Goal: Task Accomplishment & Management: Use online tool/utility

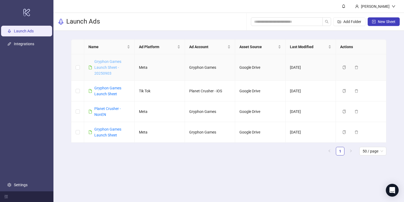
click at [103, 67] on link "Gryphon Games Launch Sheet - 20250903" at bounding box center [107, 67] width 27 height 16
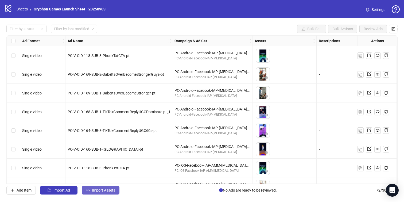
click at [103, 188] on span "Import Assets" at bounding box center [103, 190] width 23 height 4
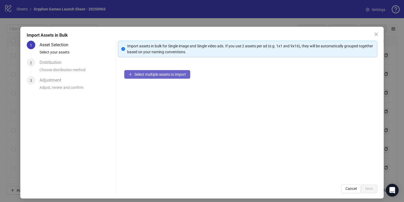
click at [153, 73] on span "Select multiple assets to import" at bounding box center [160, 74] width 52 height 4
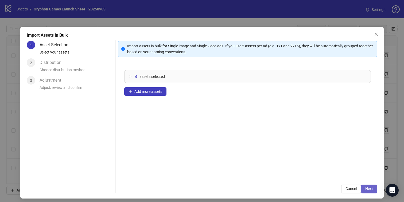
click at [371, 191] on button "Next" at bounding box center [369, 188] width 16 height 9
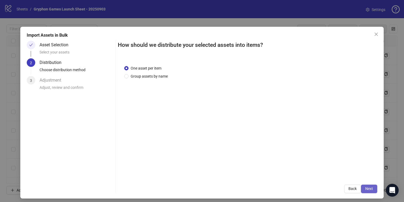
click at [371, 188] on span "Next" at bounding box center [369, 188] width 8 height 4
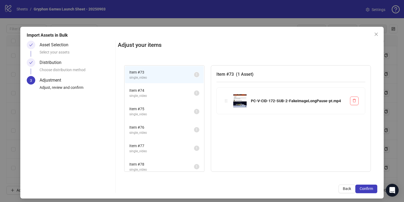
click at [371, 188] on span "Confirm" at bounding box center [366, 188] width 13 height 4
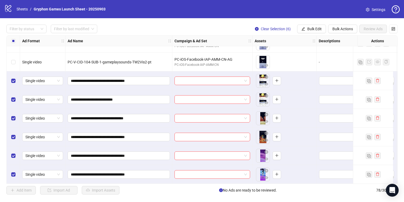
scroll to position [1323, 0]
click at [339, 29] on span "Bulk Actions" at bounding box center [342, 29] width 21 height 4
click at [311, 28] on span "Bulk Edit" at bounding box center [314, 29] width 14 height 4
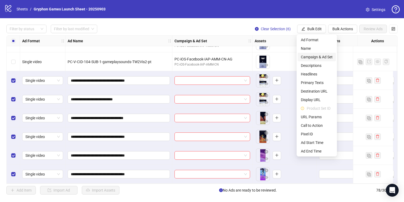
click at [312, 56] on span "Campaign & Ad Set" at bounding box center [317, 57] width 32 height 6
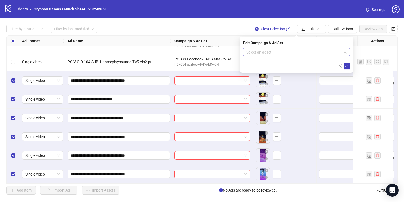
click at [302, 53] on input "search" at bounding box center [294, 52] width 96 height 8
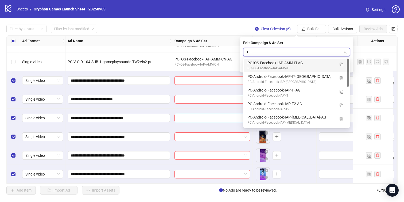
type input "**"
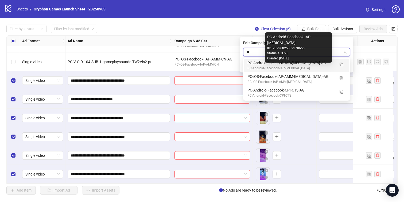
click at [311, 67] on div "PC-Android-Facebook-IAP-[MEDICAL_DATA]" at bounding box center [291, 68] width 88 height 5
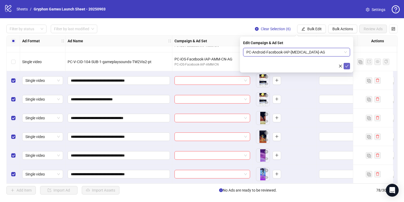
click at [346, 67] on icon "check" at bounding box center [347, 66] width 4 height 4
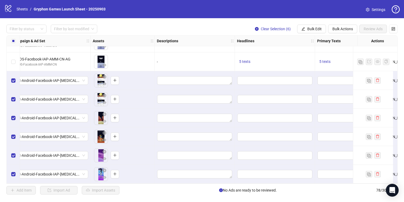
scroll to position [1323, 164]
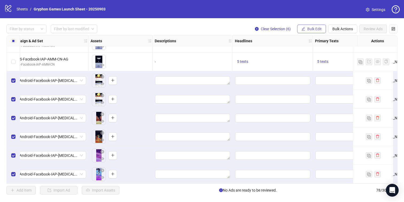
click at [311, 29] on span "Bulk Edit" at bounding box center [314, 29] width 14 height 4
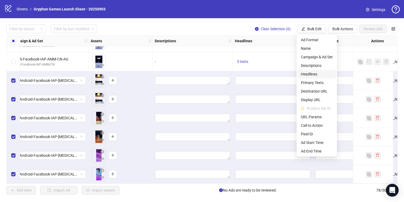
click at [312, 76] on span "Headlines" at bounding box center [317, 74] width 32 height 6
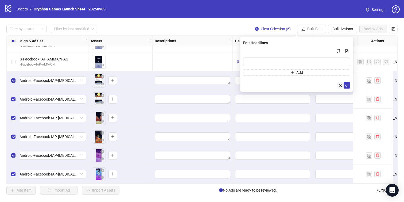
click at [341, 84] on icon "close" at bounding box center [340, 85] width 4 height 4
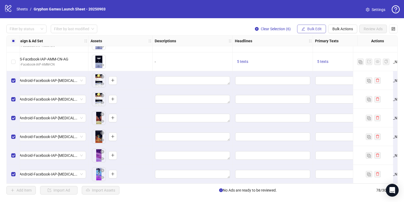
click at [318, 26] on button "Bulk Edit" at bounding box center [311, 29] width 29 height 9
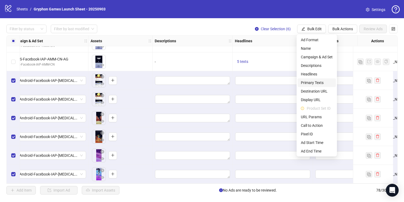
click at [321, 83] on span "Primary Texts" at bounding box center [317, 83] width 32 height 6
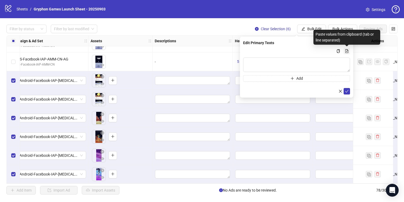
click at [344, 51] on button "Multi-text input container - paste or copy values" at bounding box center [346, 51] width 6 height 6
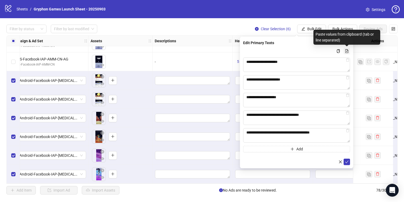
type textarea "**********"
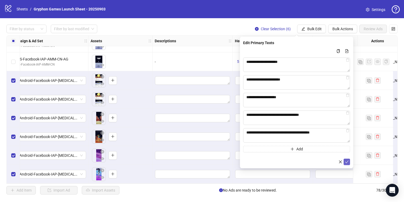
click at [346, 163] on span "submit" at bounding box center [347, 161] width 4 height 4
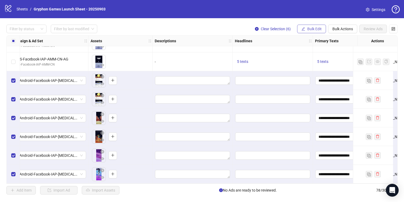
click at [312, 28] on span "Bulk Edit" at bounding box center [314, 29] width 14 height 4
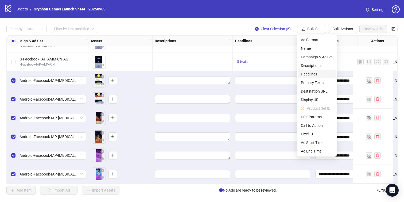
click at [315, 74] on span "Headlines" at bounding box center [317, 74] width 32 height 6
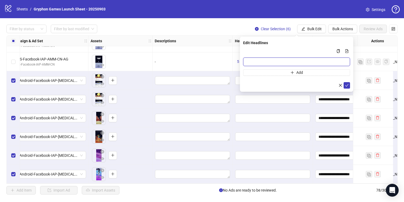
click at [283, 60] on input "Multi-input container - paste or copy values" at bounding box center [296, 61] width 107 height 9
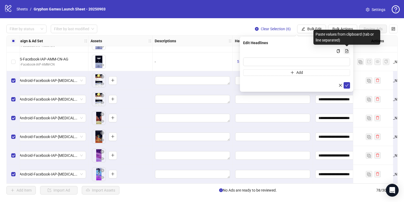
click at [346, 52] on icon "file-add" at bounding box center [347, 51] width 4 height 4
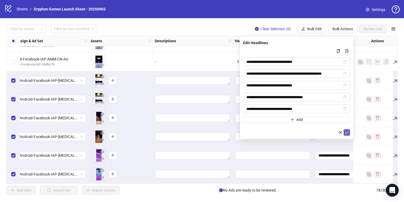
click at [347, 132] on icon "check" at bounding box center [347, 132] width 4 height 4
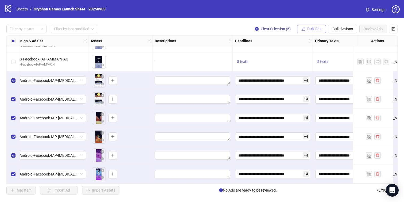
click at [313, 28] on span "Bulk Edit" at bounding box center [314, 29] width 14 height 4
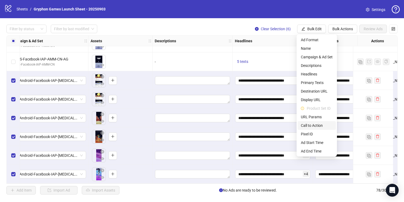
click at [319, 123] on span "Call to Action" at bounding box center [317, 125] width 32 height 6
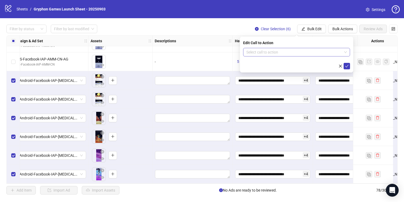
click at [282, 51] on input "search" at bounding box center [294, 52] width 96 height 8
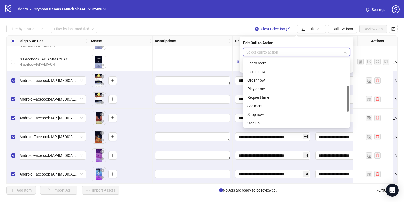
scroll to position [77, 0]
click at [268, 89] on div "Play game" at bounding box center [296, 88] width 98 height 6
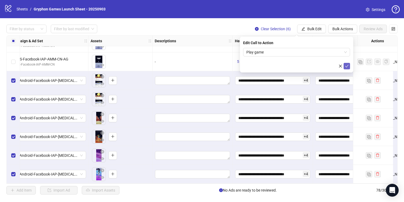
click at [347, 63] on button "submit" at bounding box center [346, 66] width 6 height 6
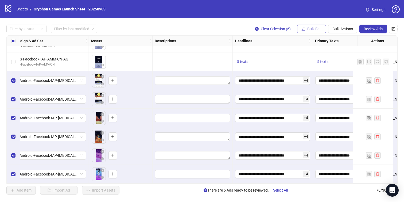
click at [317, 30] on span "Bulk Edit" at bounding box center [314, 29] width 14 height 4
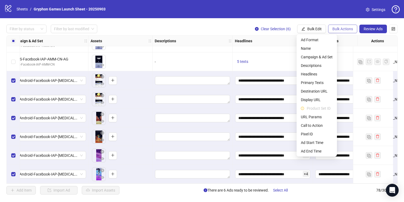
click at [341, 27] on span "Bulk Actions" at bounding box center [342, 29] width 21 height 4
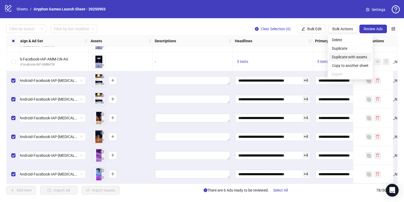
click at [353, 56] on span "Duplicate with assets" at bounding box center [350, 57] width 37 height 6
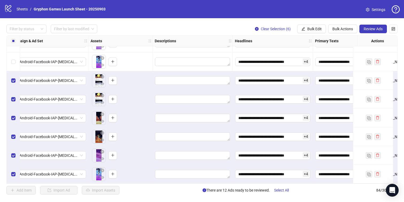
scroll to position [1436, 164]
click at [312, 28] on span "Bulk Edit" at bounding box center [314, 29] width 14 height 4
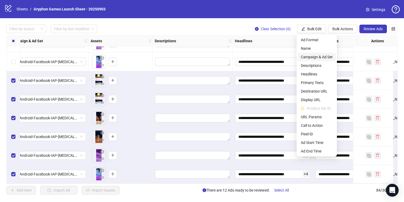
click at [315, 57] on span "Campaign & Ad Set" at bounding box center [317, 57] width 32 height 6
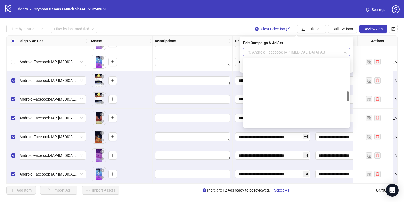
click at [282, 49] on span "PC-Android-Facebook-IAP-[MEDICAL_DATA]-AG" at bounding box center [296, 52] width 100 height 8
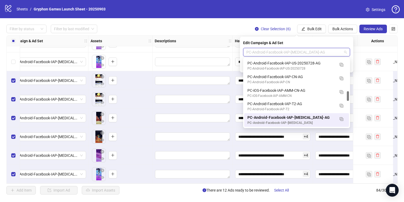
type input "*"
type input "**"
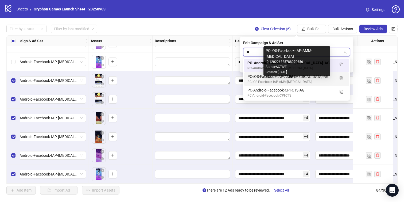
click at [293, 80] on div "PC-iOS-Facebook-IAP-AMM-[MEDICAL_DATA]" at bounding box center [291, 81] width 88 height 5
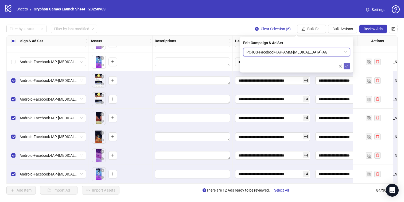
click at [348, 66] on icon "check" at bounding box center [347, 66] width 4 height 4
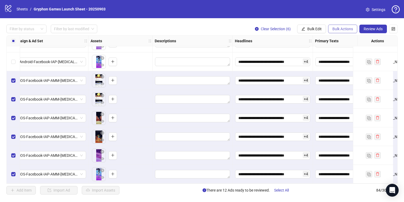
click at [338, 27] on span "Bulk Actions" at bounding box center [342, 29] width 21 height 4
click at [351, 58] on span "Duplicate with assets" at bounding box center [350, 57] width 37 height 6
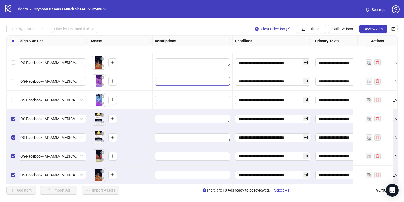
scroll to position [1548, 164]
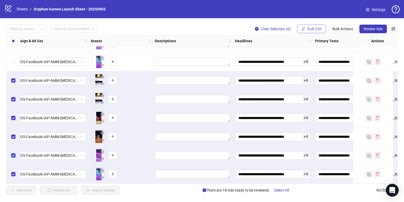
click at [321, 28] on span "Bulk Edit" at bounding box center [314, 29] width 14 height 4
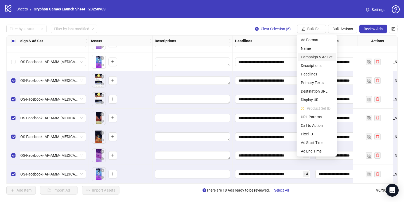
click at [320, 56] on span "Campaign & Ad Set" at bounding box center [317, 57] width 32 height 6
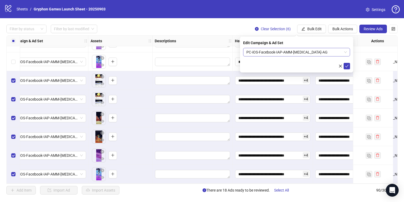
click at [292, 56] on span "PC-iOS-Facebook-IAP-AMM-[MEDICAL_DATA]-AG" at bounding box center [296, 52] width 100 height 8
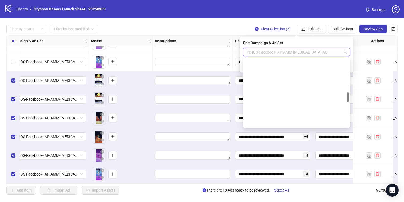
scroll to position [233, 0]
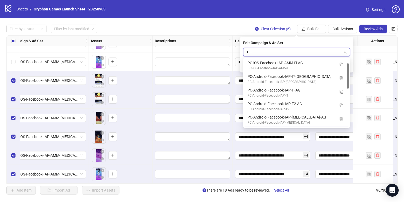
type input "**"
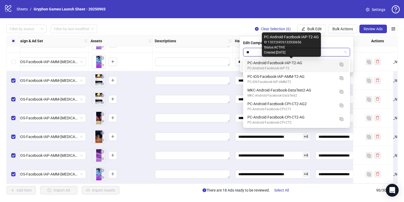
click at [296, 64] on div "PC-Android-Facebook-IAP-T2-AG" at bounding box center [291, 63] width 88 height 6
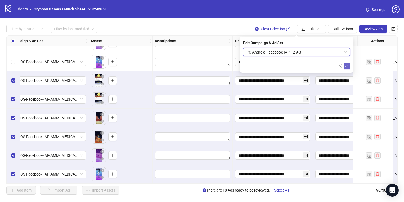
click at [346, 65] on icon "check" at bounding box center [347, 66] width 4 height 4
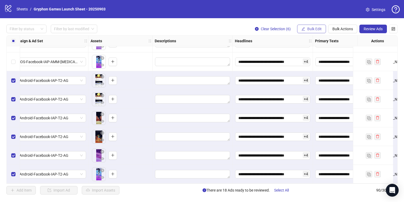
click at [321, 27] on button "Bulk Edit" at bounding box center [311, 29] width 29 height 9
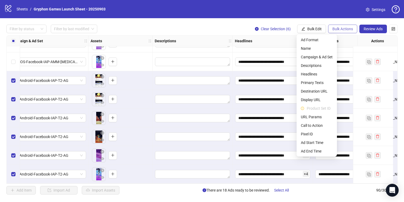
click at [350, 31] on button "Bulk Actions" at bounding box center [342, 29] width 29 height 9
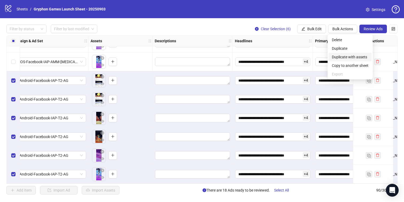
click at [346, 56] on span "Duplicate with assets" at bounding box center [350, 57] width 37 height 6
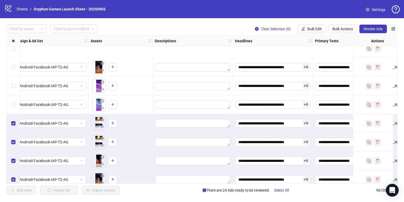
scroll to position [1660, 164]
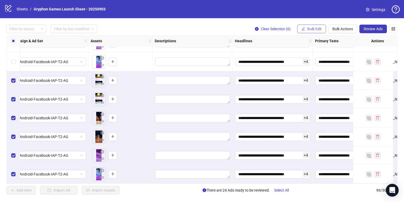
click at [318, 27] on span "Bulk Edit" at bounding box center [314, 29] width 14 height 4
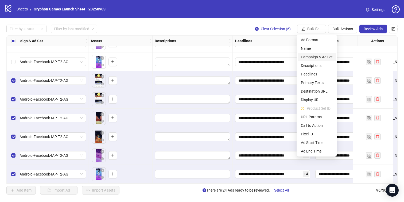
click at [311, 56] on span "Campaign & Ad Set" at bounding box center [317, 57] width 32 height 6
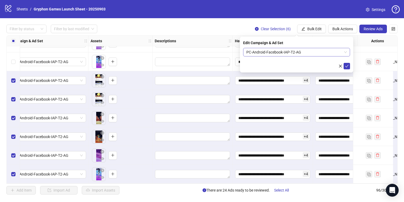
click at [283, 53] on span "PC-Android-Facebook-IAP-T2-AG" at bounding box center [296, 52] width 100 height 8
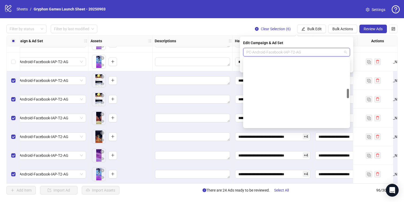
scroll to position [216, 0]
type input "**"
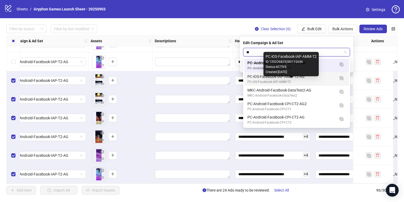
click at [321, 80] on div "PC-iOS-Facebook-IAP-AMM-T2" at bounding box center [291, 81] width 88 height 5
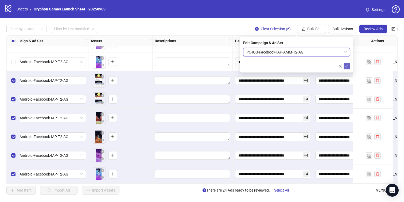
click at [349, 67] on button "submit" at bounding box center [346, 66] width 6 height 6
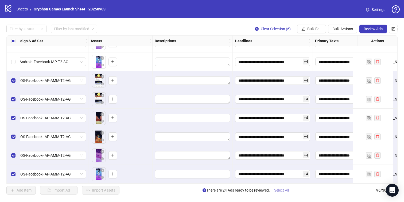
click at [286, 189] on span "Select All" at bounding box center [281, 190] width 15 height 4
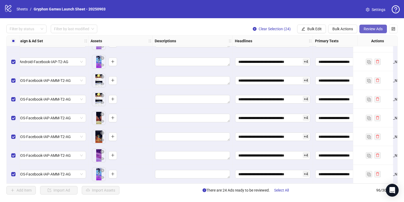
click at [380, 26] on button "Review Ads" at bounding box center [373, 29] width 28 height 9
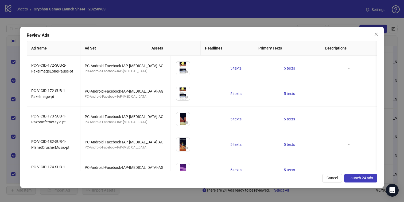
click at [361, 179] on span "Launch 24 ads" at bounding box center [360, 177] width 25 height 4
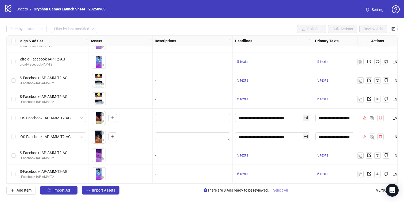
click at [286, 188] on span "Select All" at bounding box center [280, 190] width 15 height 4
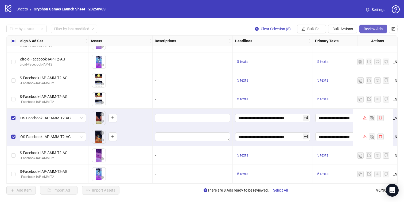
click at [372, 25] on button "Review Ads" at bounding box center [373, 29] width 28 height 9
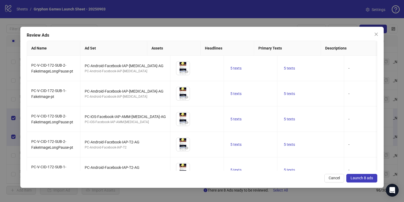
click at [358, 174] on button "Launch 8 ads" at bounding box center [361, 178] width 31 height 9
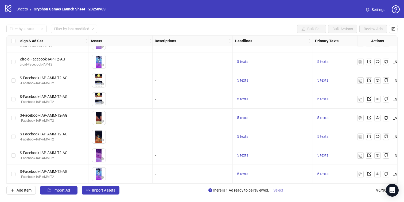
click at [277, 193] on button "Select" at bounding box center [278, 190] width 18 height 9
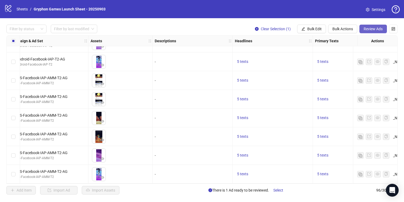
click at [372, 30] on span "Review Ads" at bounding box center [373, 29] width 19 height 4
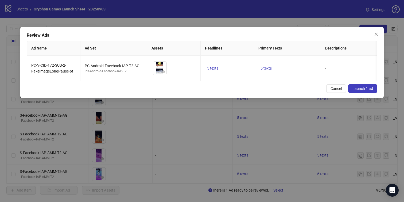
click at [362, 91] on button "Launch 1 ad" at bounding box center [362, 88] width 29 height 9
